Goal: Information Seeking & Learning: Learn about a topic

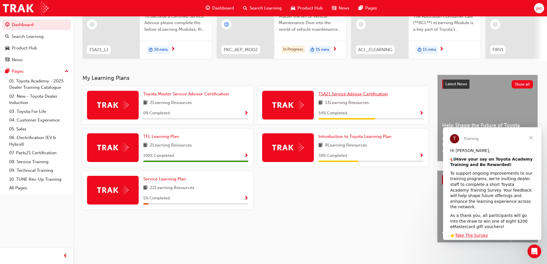
scroll to position [79, 0]
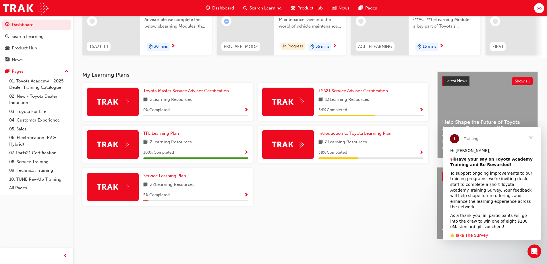
click at [424, 106] on div "TSA21 Service Advisor Certification 13 Learning Resources 54 % Completed" at bounding box center [343, 102] width 171 height 38
click at [420, 108] on span "Show Progress" at bounding box center [422, 110] width 4 height 5
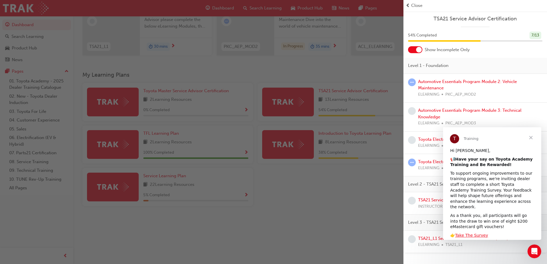
click at [531, 137] on span "Close" at bounding box center [531, 137] width 21 height 21
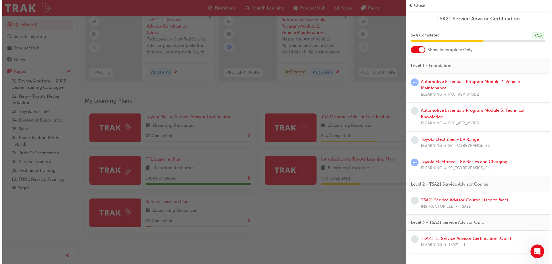
scroll to position [0, 0]
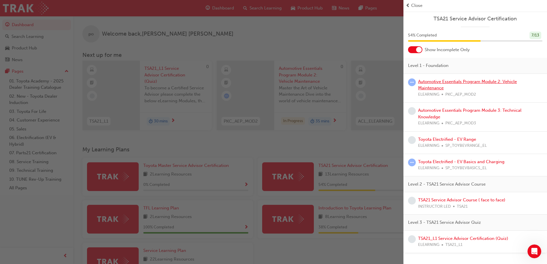
click at [443, 82] on link "Automotive Essentials Program Module 2: Vehicle Maintenance" at bounding box center [467, 85] width 99 height 12
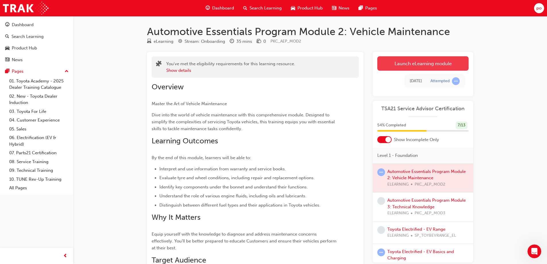
click at [416, 67] on link "Launch eLearning module" at bounding box center [423, 63] width 91 height 14
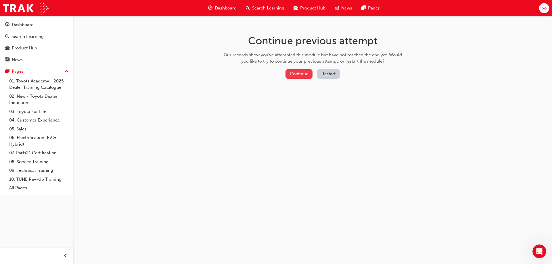
click at [300, 75] on button "Continue" at bounding box center [298, 73] width 27 height 9
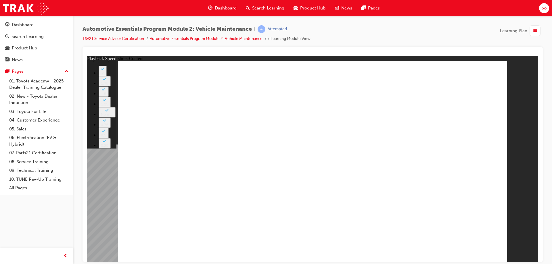
type input "0"
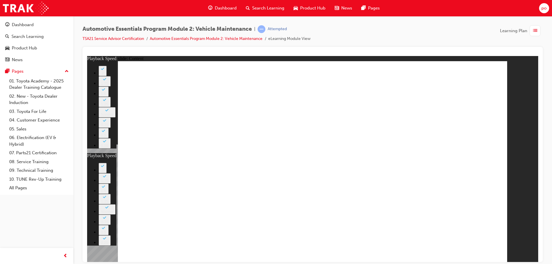
type input "0"
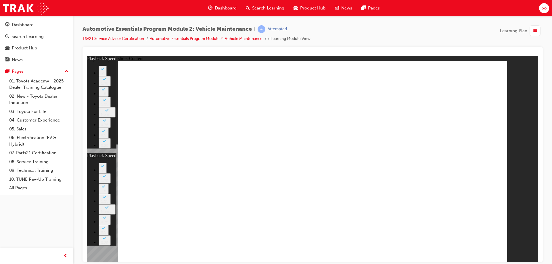
type input "2"
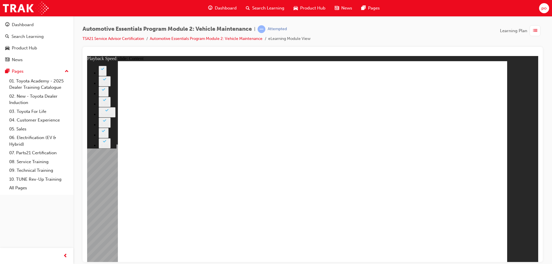
type input "6"
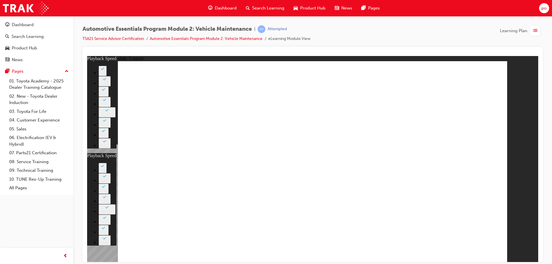
type input "20"
type input "6"
type input "20"
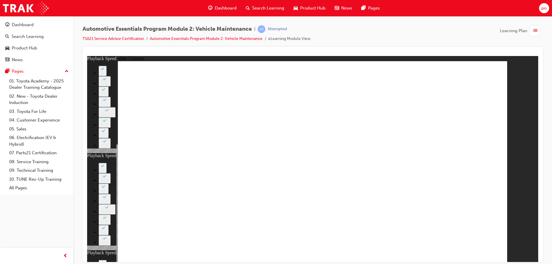
type input "11"
type input "6"
type input "20"
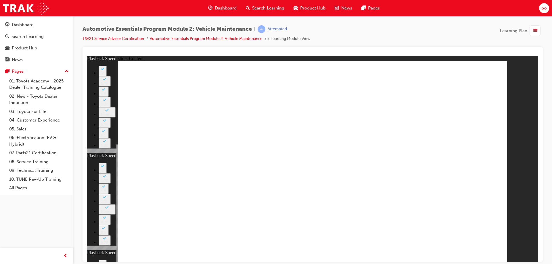
type input "11"
type input "40"
type input "6"
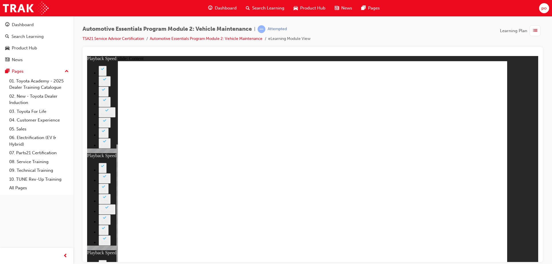
type input "20"
type input "11"
type input "12"
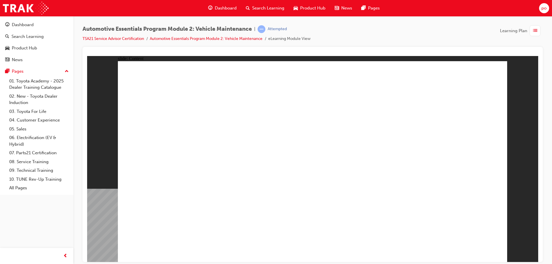
radio input "true"
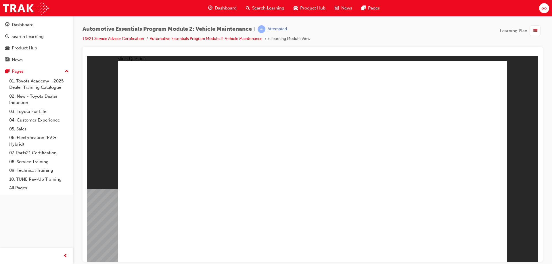
radio input "true"
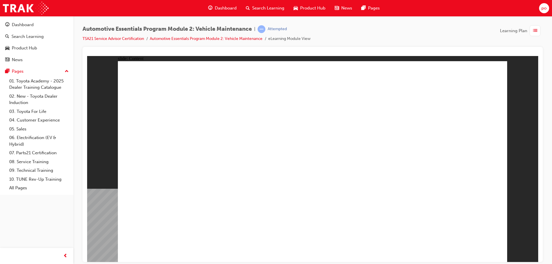
click at [416, 28] on div "Automotive Essentials Program Module 2: Vehicle Maintenance | Attempted TSA21 S…" at bounding box center [312, 36] width 460 height 22
